Goal: Task Accomplishment & Management: Manage account settings

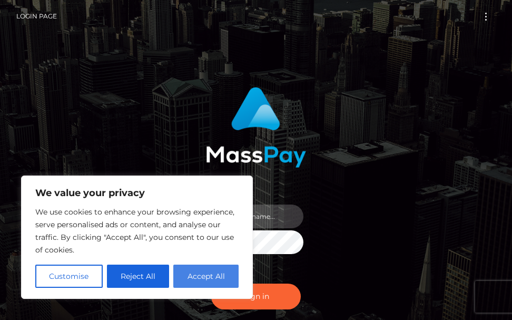
type input "terry.cope2"
click at [202, 276] on button "Accept All" at bounding box center [205, 275] width 65 height 23
checkbox input "true"
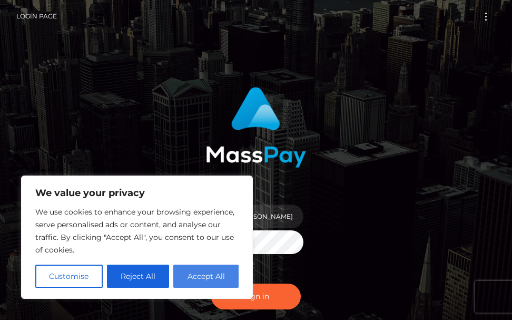
checkbox input "true"
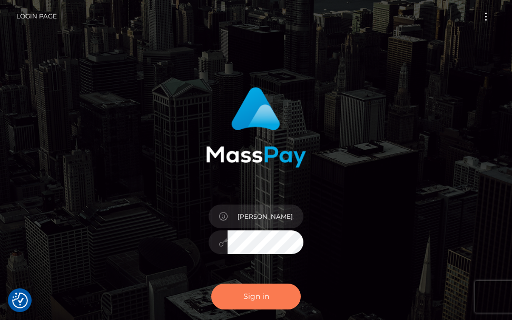
click at [241, 297] on button "Sign in" at bounding box center [255, 296] width 89 height 26
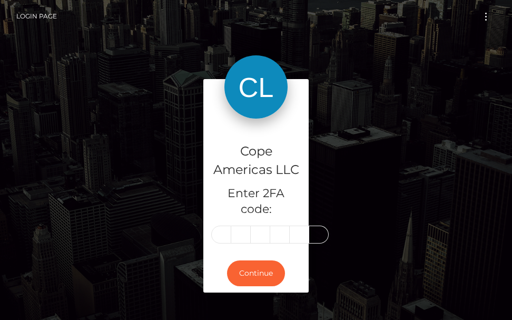
type input "3"
type input "0"
type input "4"
type input "9"
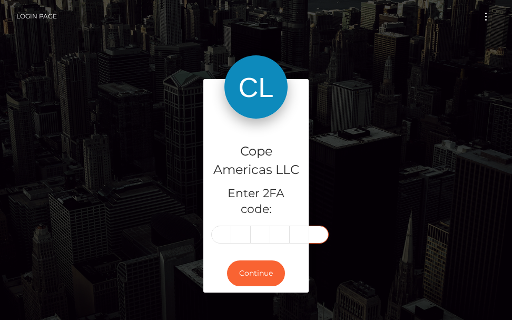
type input "9"
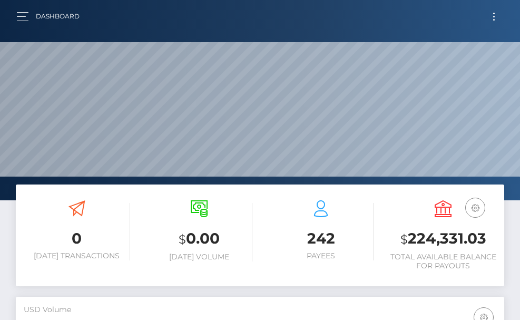
scroll to position [187, 236]
click at [491, 17] on button "Toggle navigation" at bounding box center [493, 16] width 19 height 14
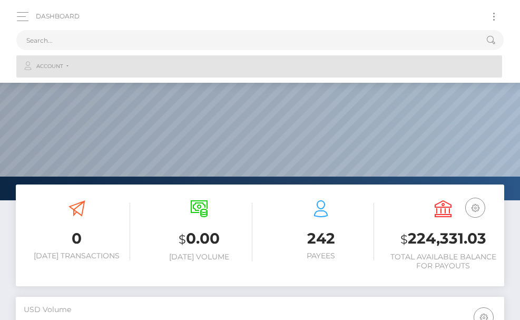
click at [62, 63] on span "Account" at bounding box center [49, 66] width 27 height 9
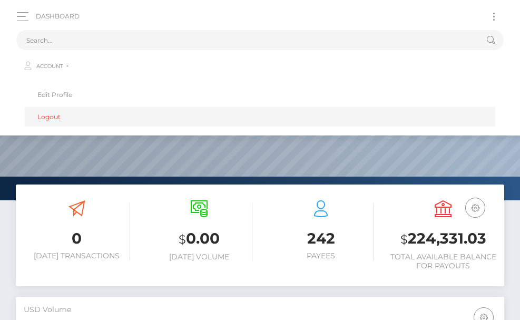
click at [52, 112] on link "Logout" at bounding box center [260, 116] width 470 height 19
